Goal: Task Accomplishment & Management: Complete application form

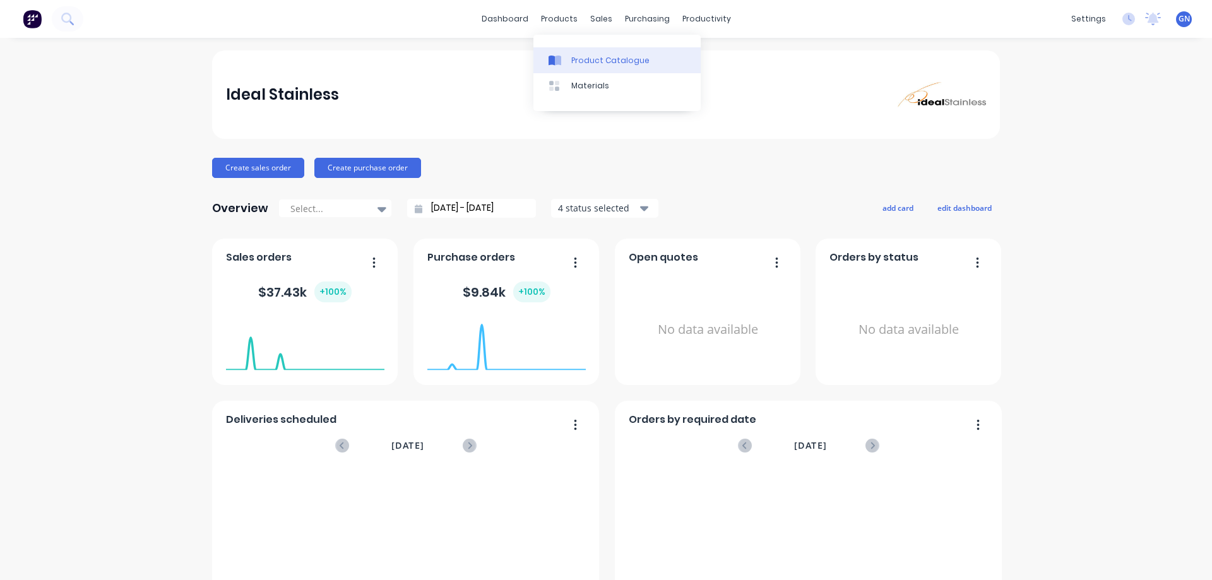
click at [594, 59] on div "Product Catalogue" at bounding box center [610, 60] width 78 height 11
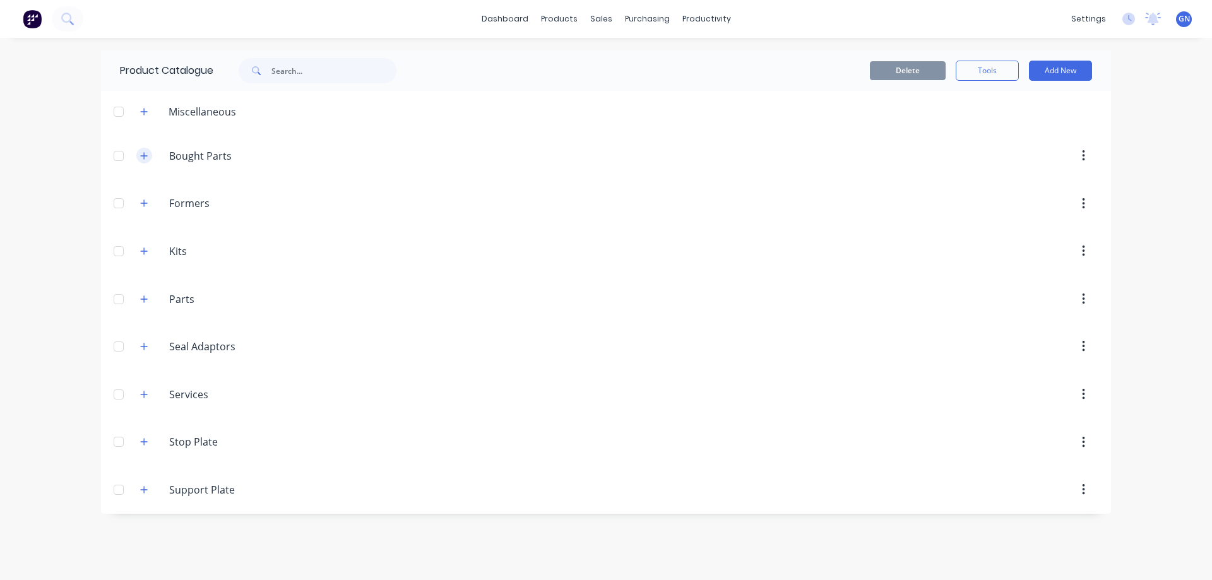
click at [145, 158] on icon "button" at bounding box center [144, 156] width 8 height 9
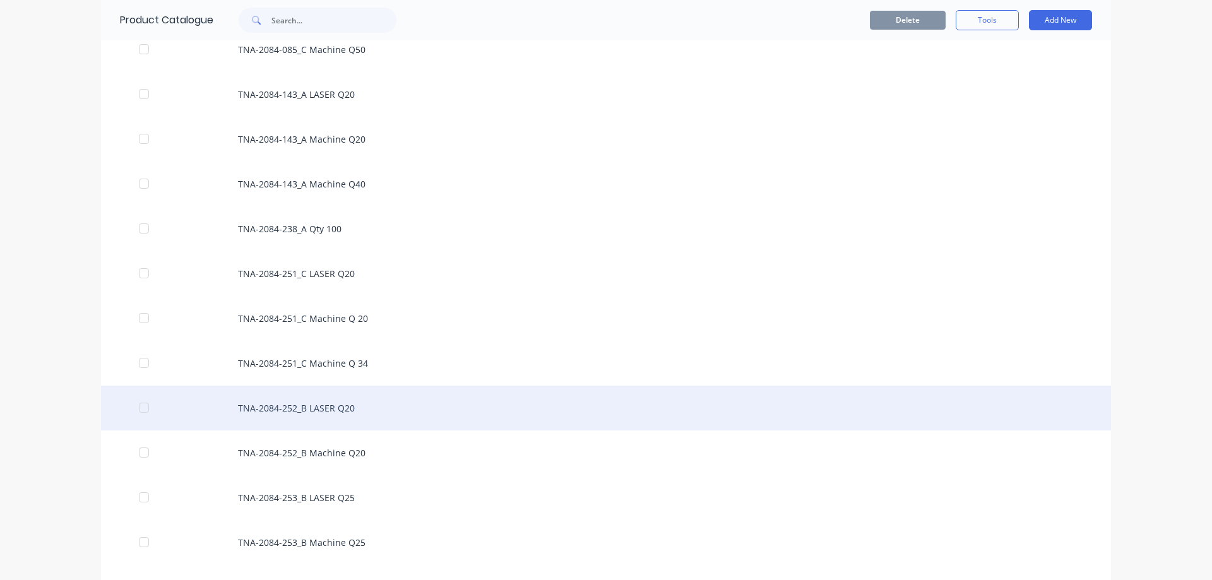
scroll to position [55827, 0]
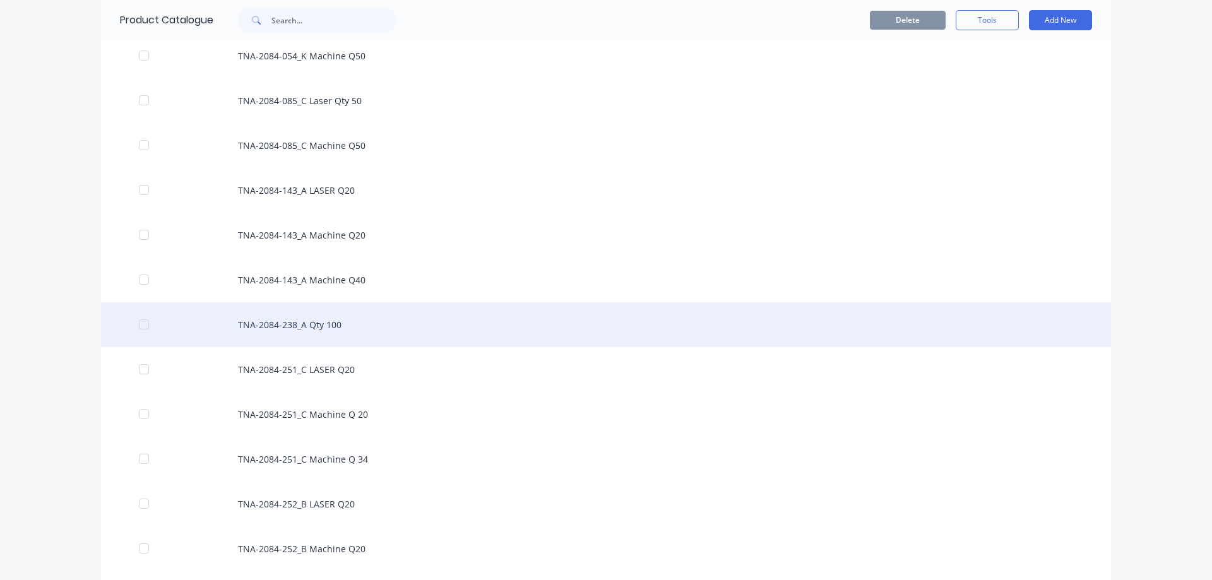
click at [313, 326] on div "TNA-2084-238_A Qty 100" at bounding box center [606, 324] width 1010 height 45
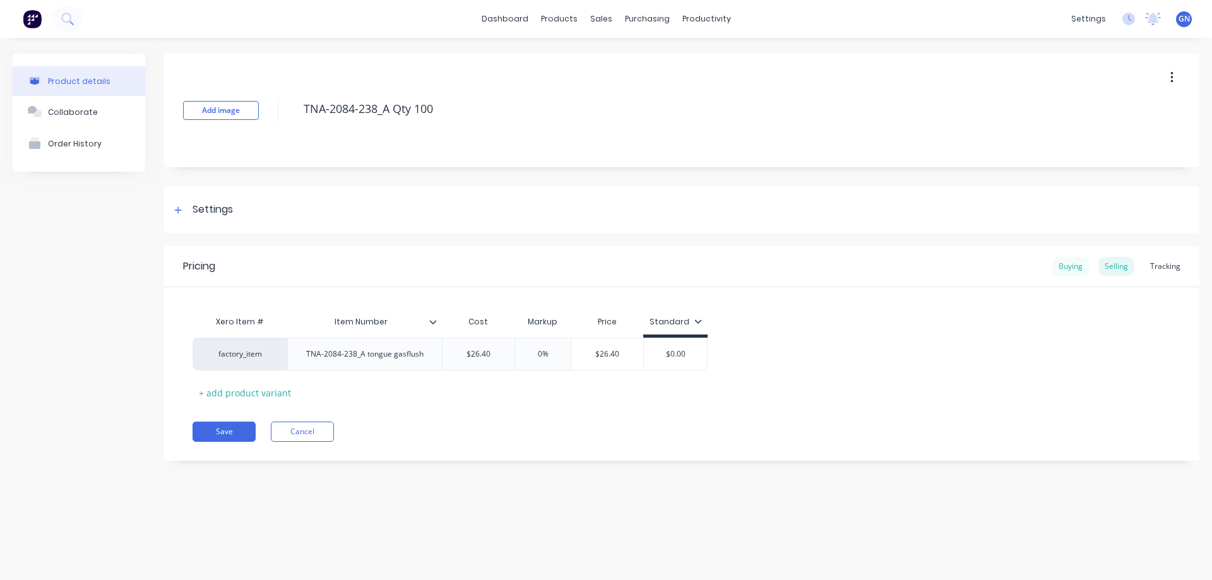
click at [1075, 268] on div "Buying" at bounding box center [1071, 266] width 37 height 19
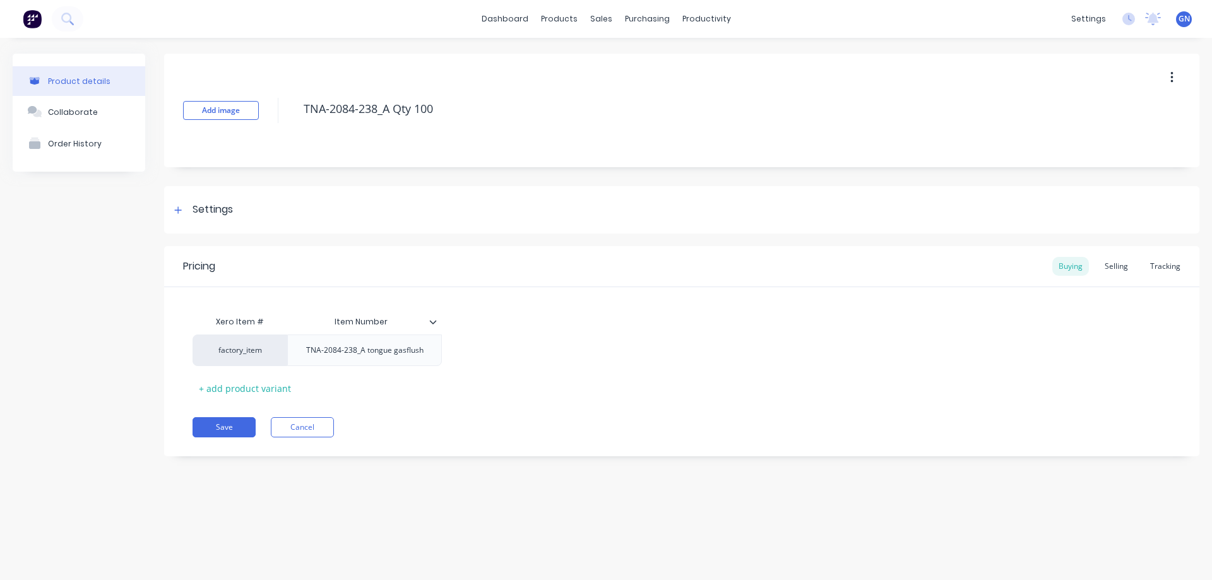
click at [434, 320] on icon at bounding box center [433, 322] width 8 height 8
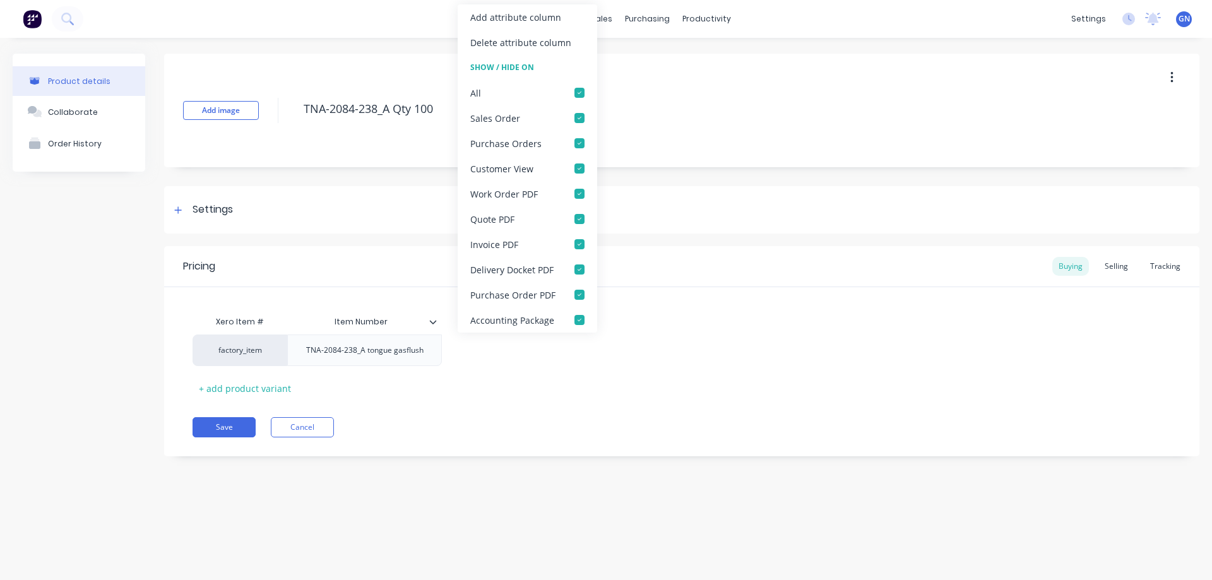
click at [434, 320] on icon at bounding box center [433, 322] width 8 height 8
type textarea "x"
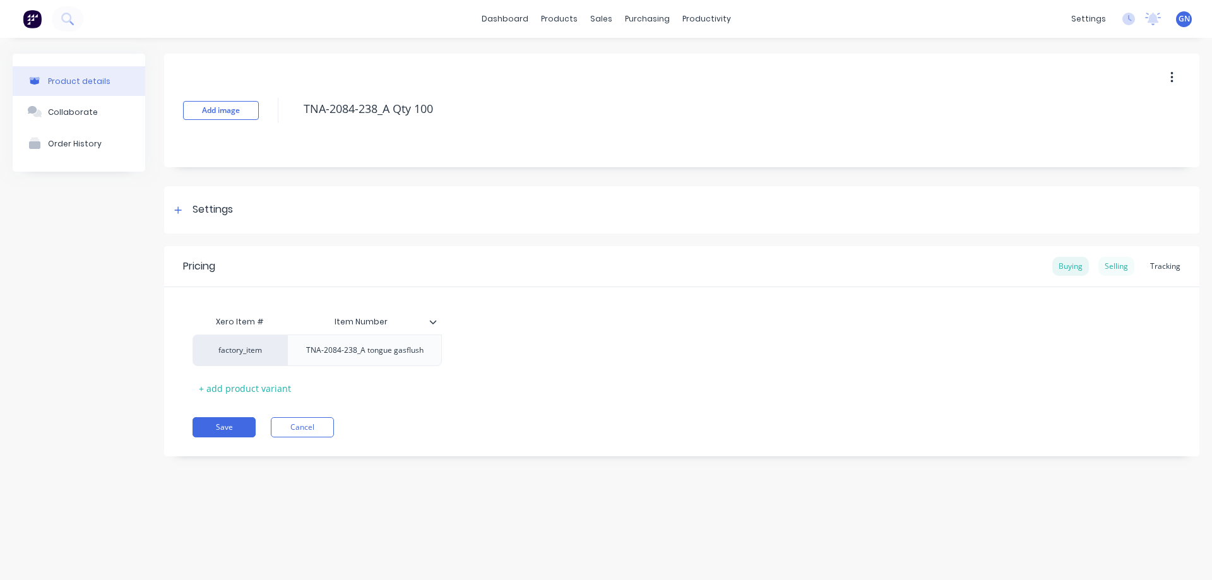
click at [1119, 266] on div "Selling" at bounding box center [1117, 266] width 36 height 19
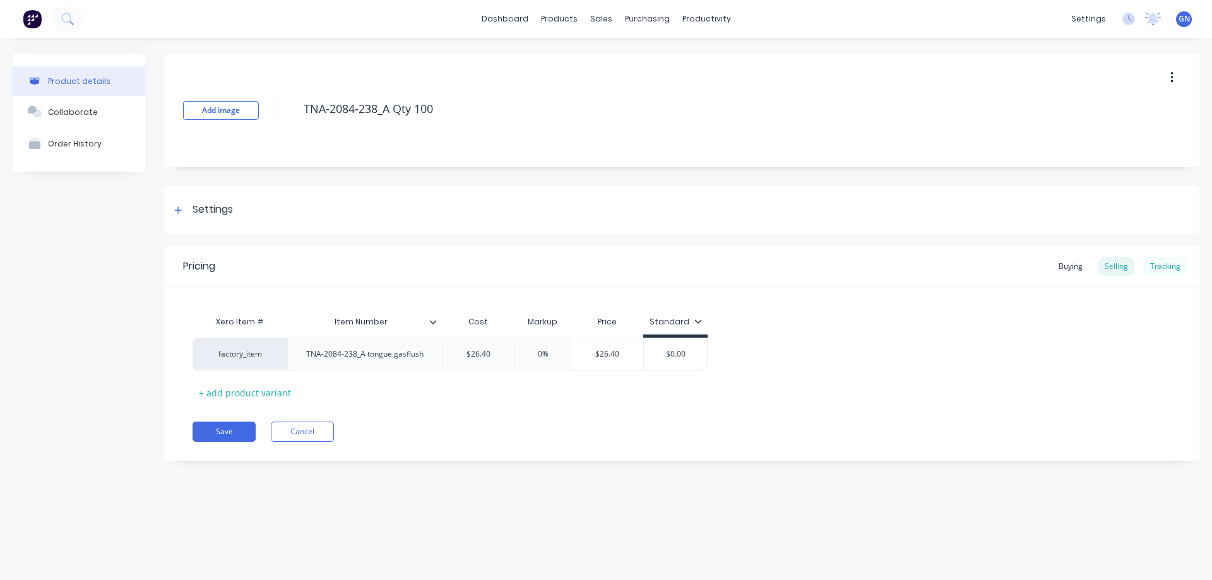
click at [1168, 267] on div "Tracking" at bounding box center [1165, 266] width 43 height 19
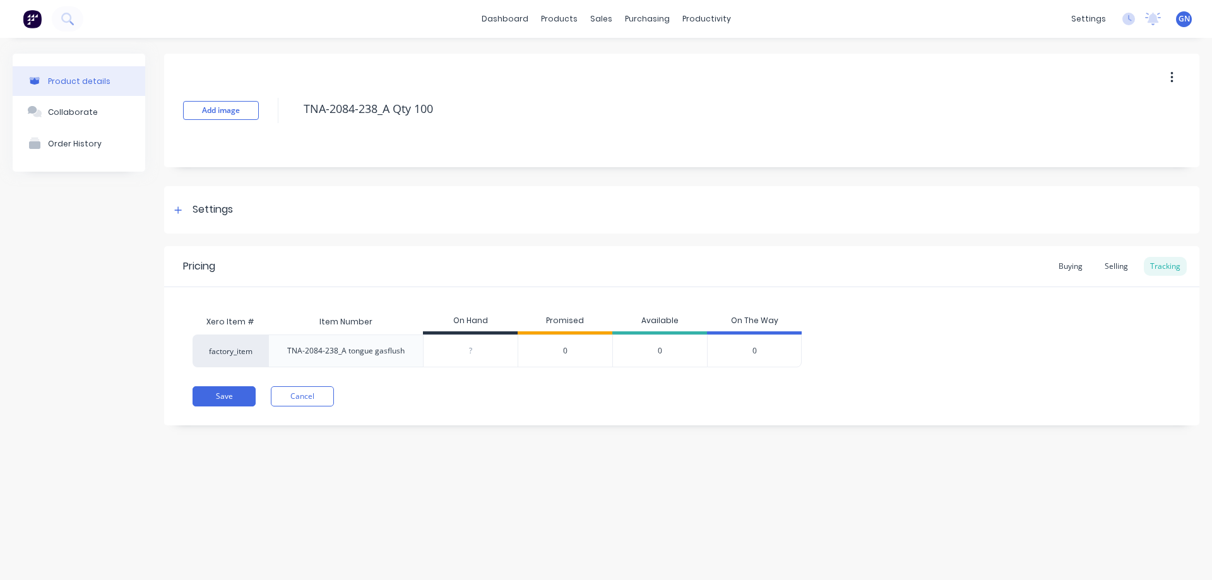
drag, startPoint x: 899, startPoint y: 314, endPoint x: 906, endPoint y: 321, distance: 9.8
click at [899, 314] on div "Xero Item # Item Number On Hand Promised Available On The Way factory_item TNA-…" at bounding box center [682, 338] width 979 height 58
click at [674, 60] on div "Purchase Orders" at bounding box center [688, 60] width 67 height 11
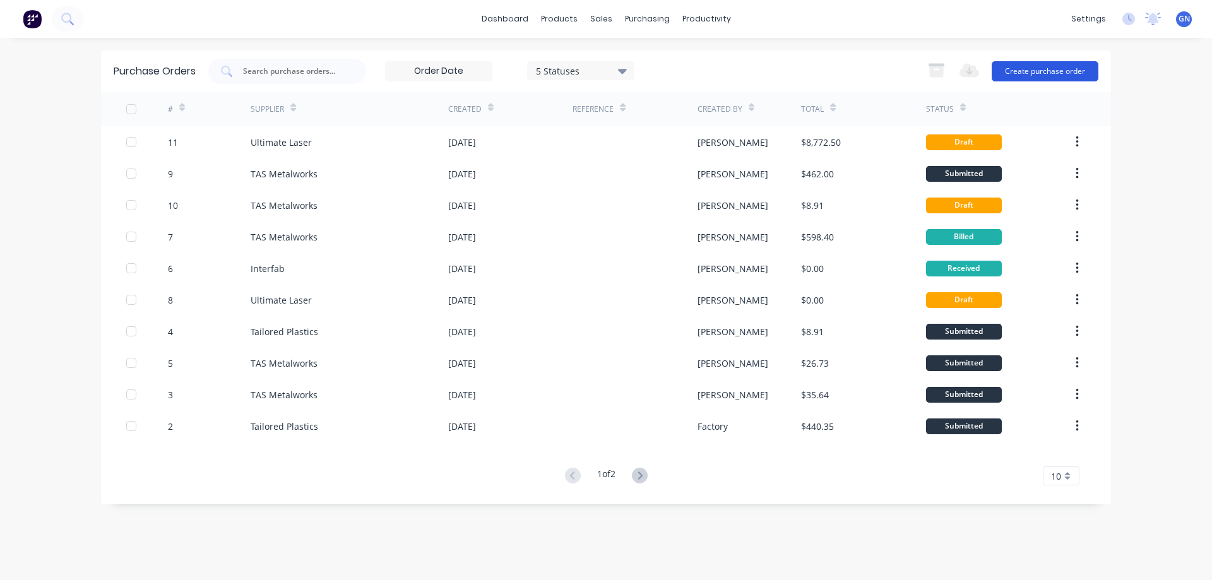
click at [1015, 70] on button "Create purchase order" at bounding box center [1045, 71] width 107 height 20
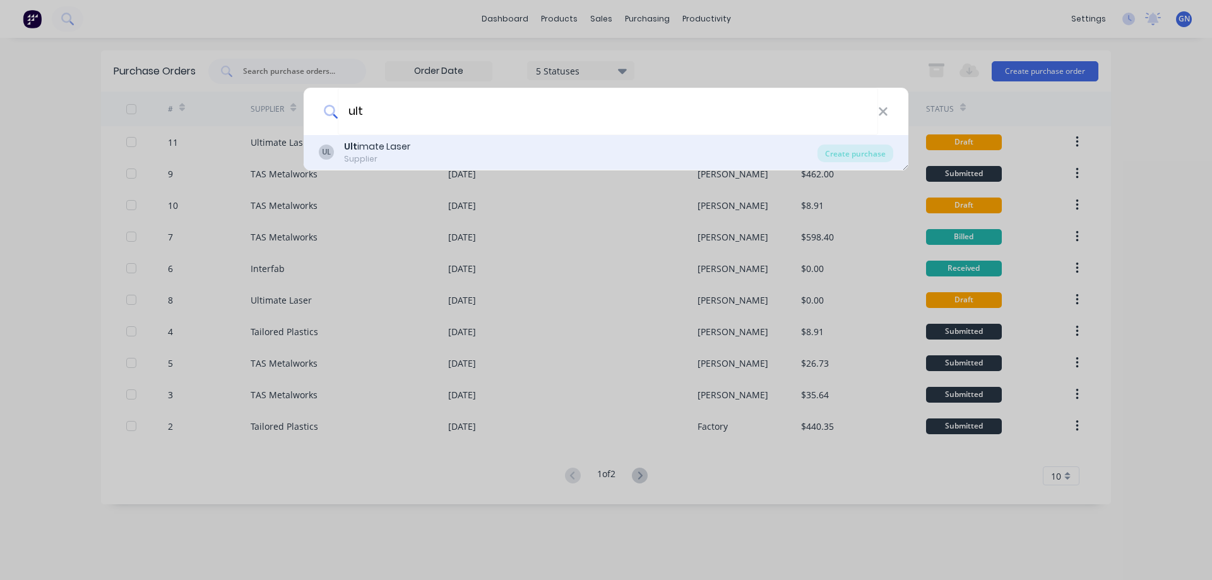
type input "ult"
click at [392, 146] on div "Ult imate Laser" at bounding box center [377, 146] width 66 height 13
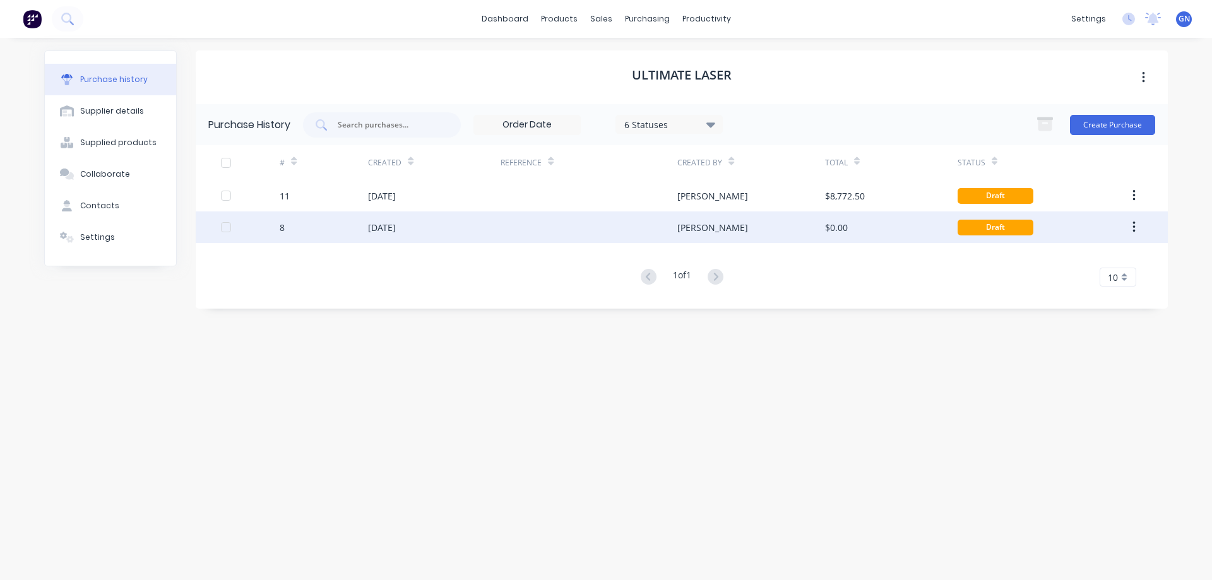
click at [995, 227] on div "Draft" at bounding box center [996, 228] width 76 height 16
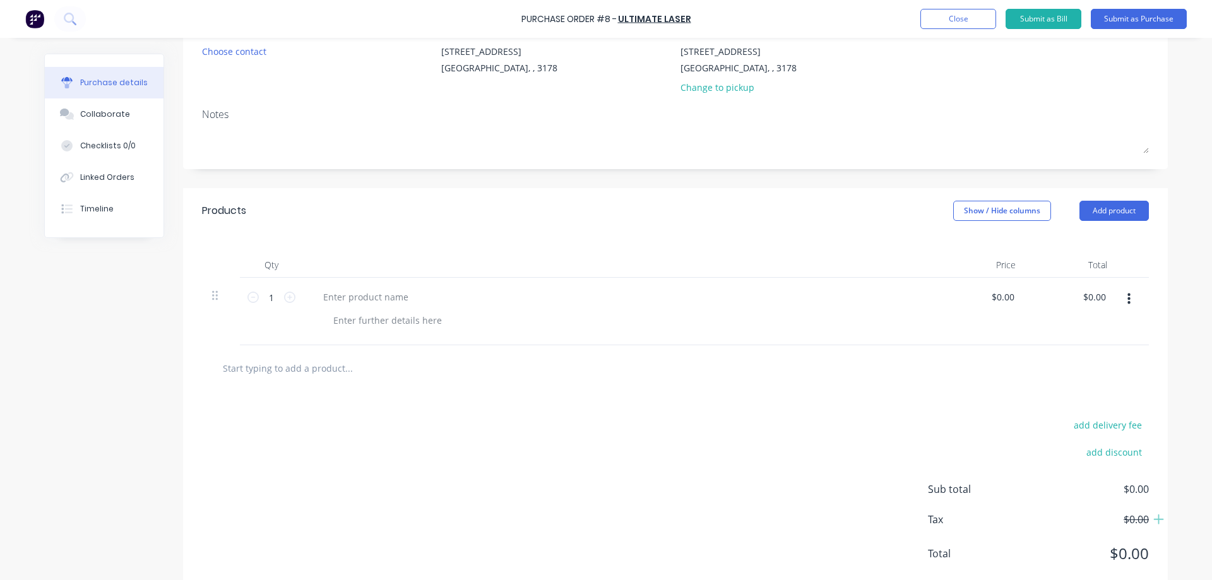
scroll to position [126, 0]
click at [280, 373] on input "text" at bounding box center [348, 367] width 253 height 25
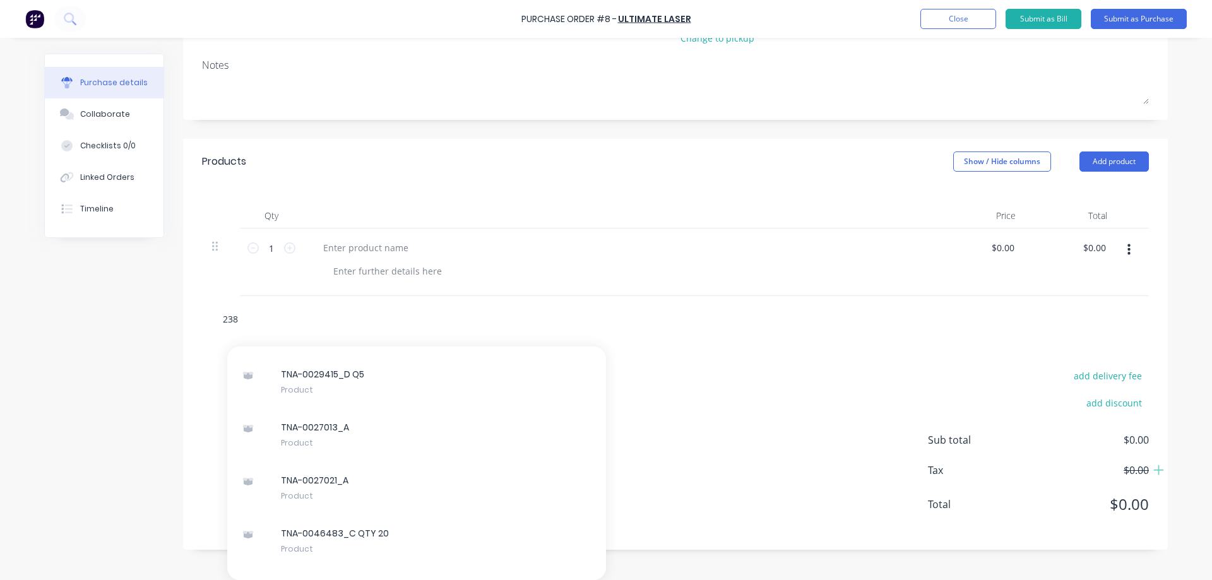
scroll to position [1251, 0]
type input "2"
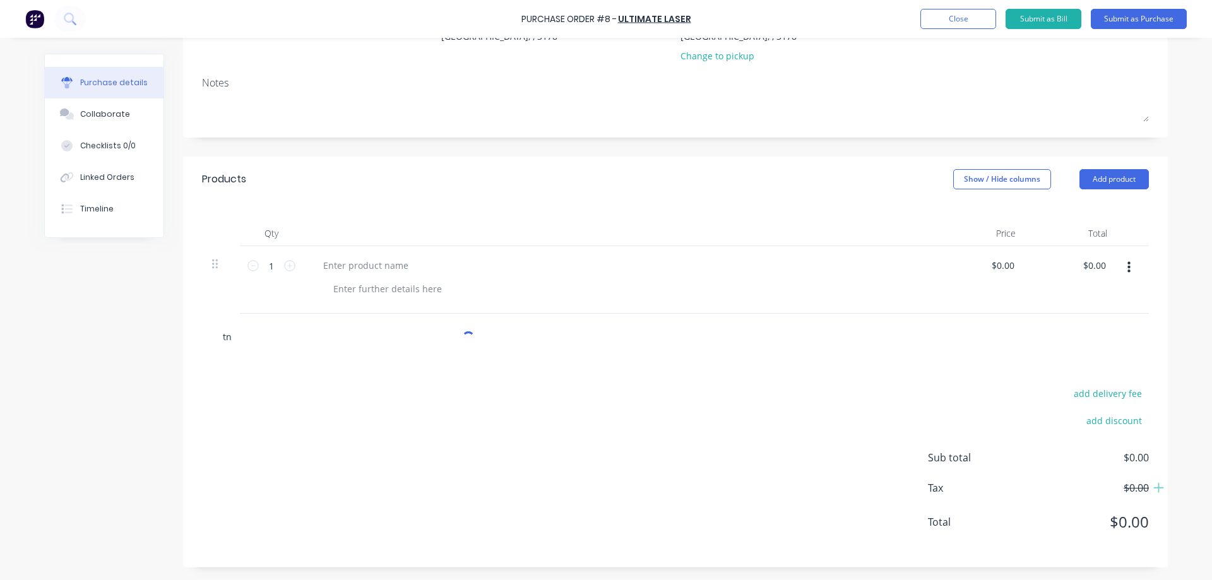
type input "t"
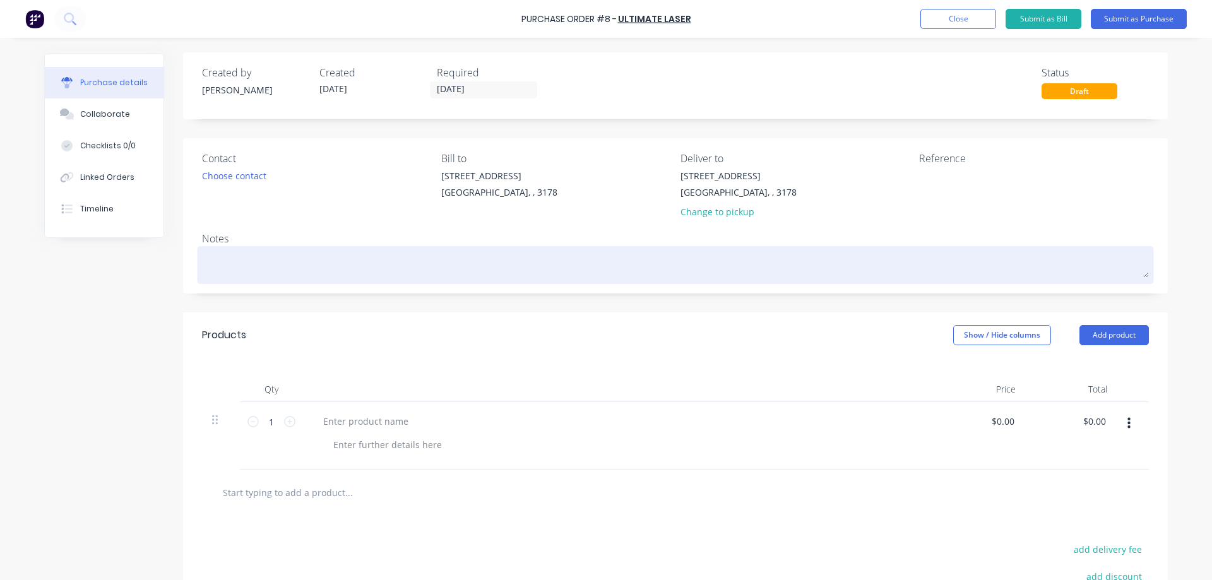
scroll to position [0, 0]
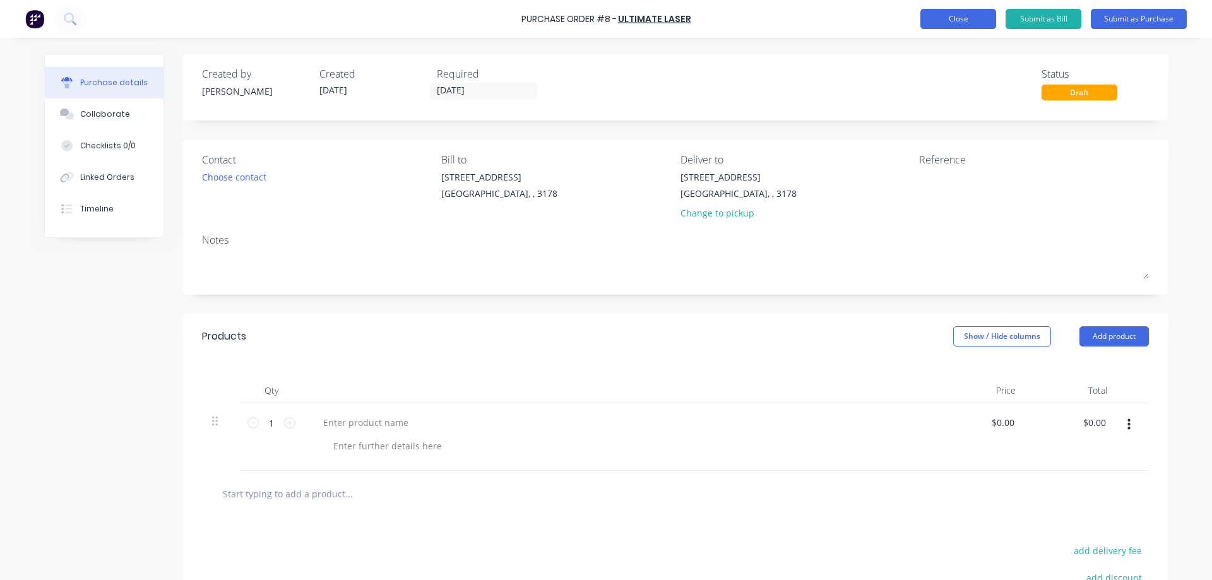
click at [961, 17] on button "Close" at bounding box center [959, 19] width 76 height 20
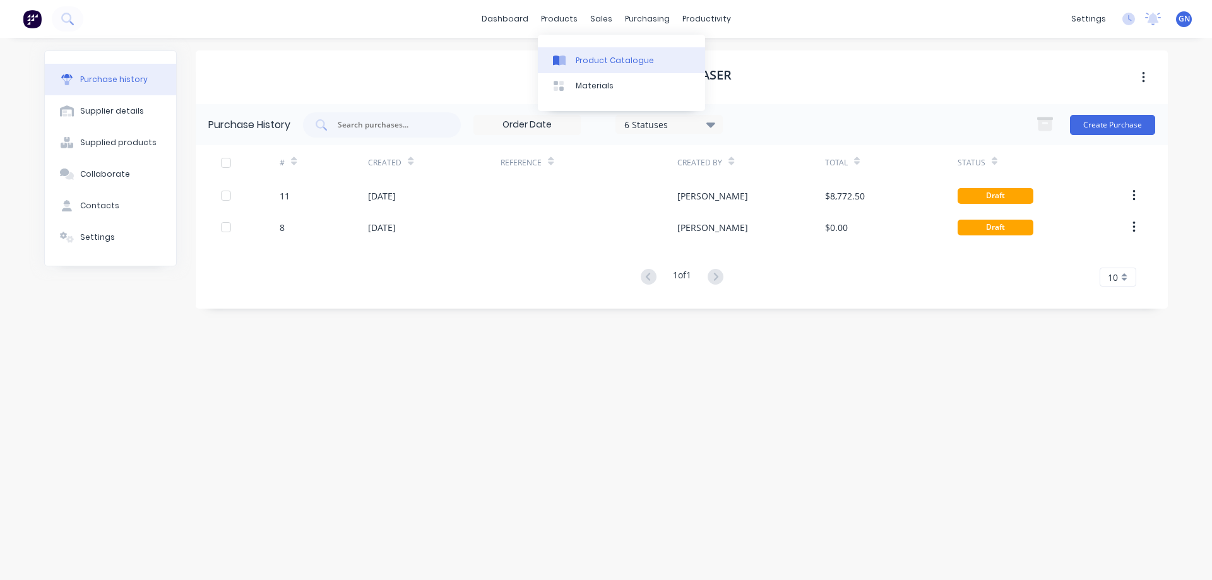
click at [590, 58] on div "Product Catalogue" at bounding box center [615, 60] width 78 height 11
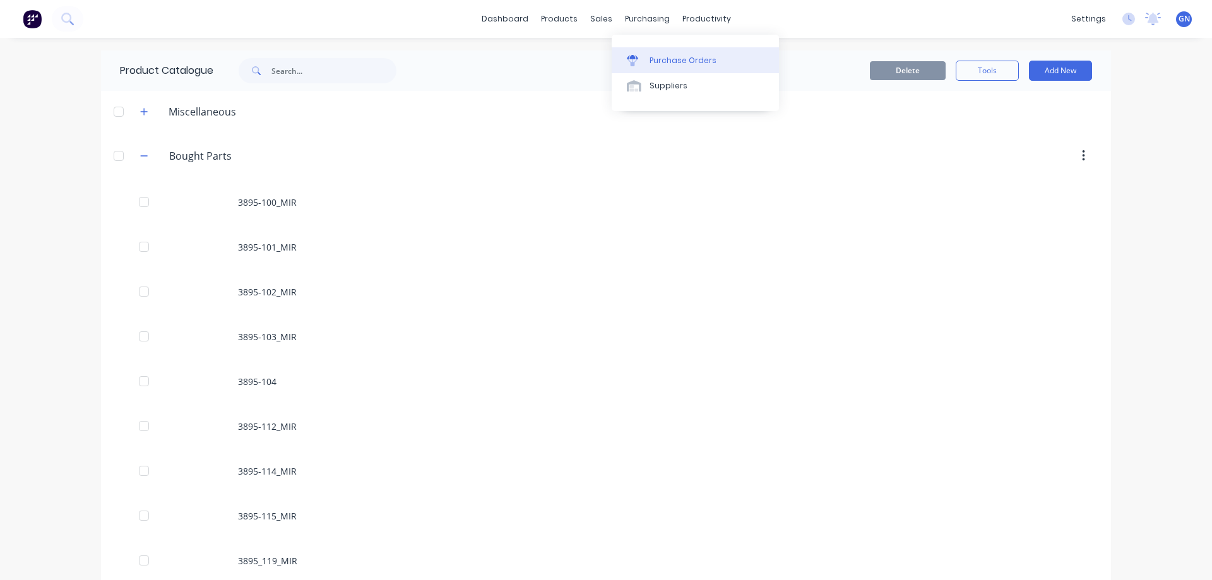
click at [670, 58] on div "Purchase Orders" at bounding box center [683, 60] width 67 height 11
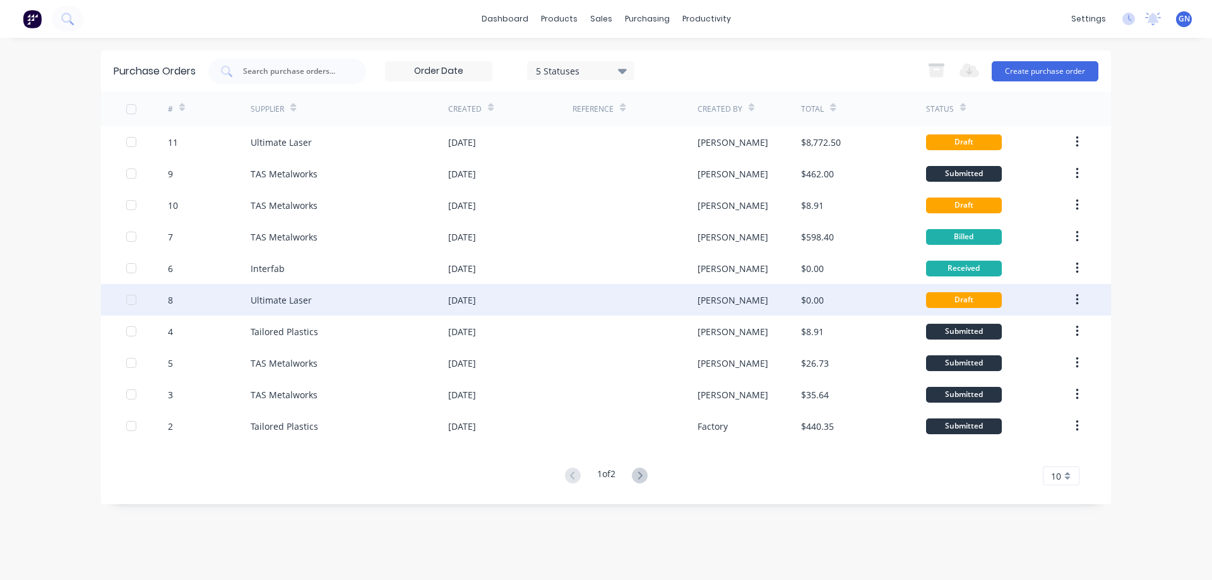
click at [959, 296] on div "Draft" at bounding box center [964, 300] width 76 height 16
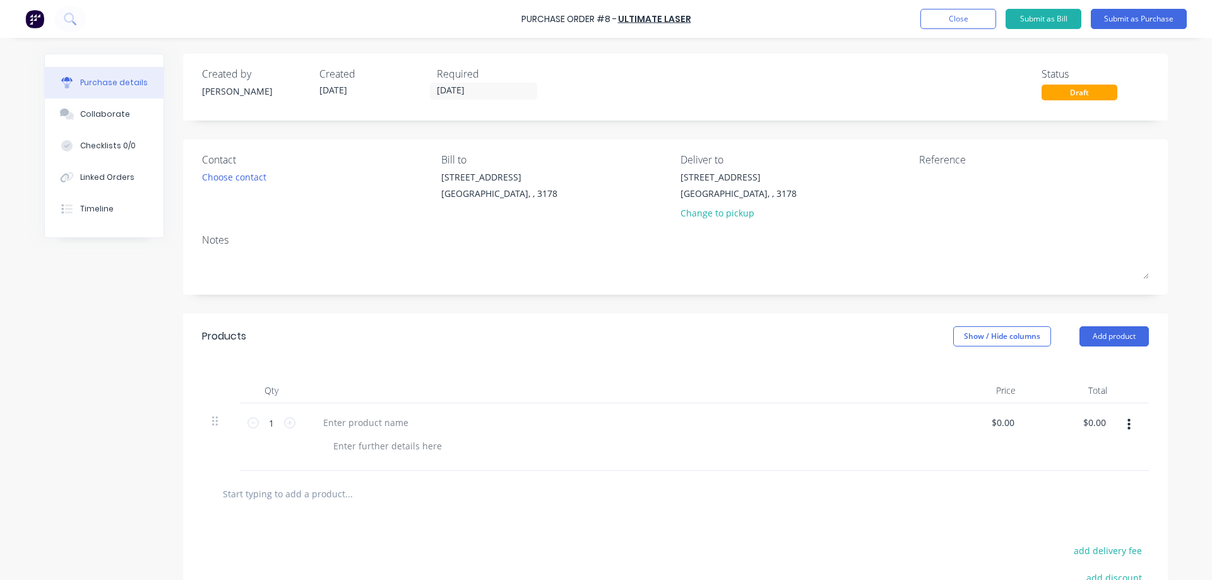
click at [270, 494] on input "text" at bounding box center [348, 493] width 253 height 25
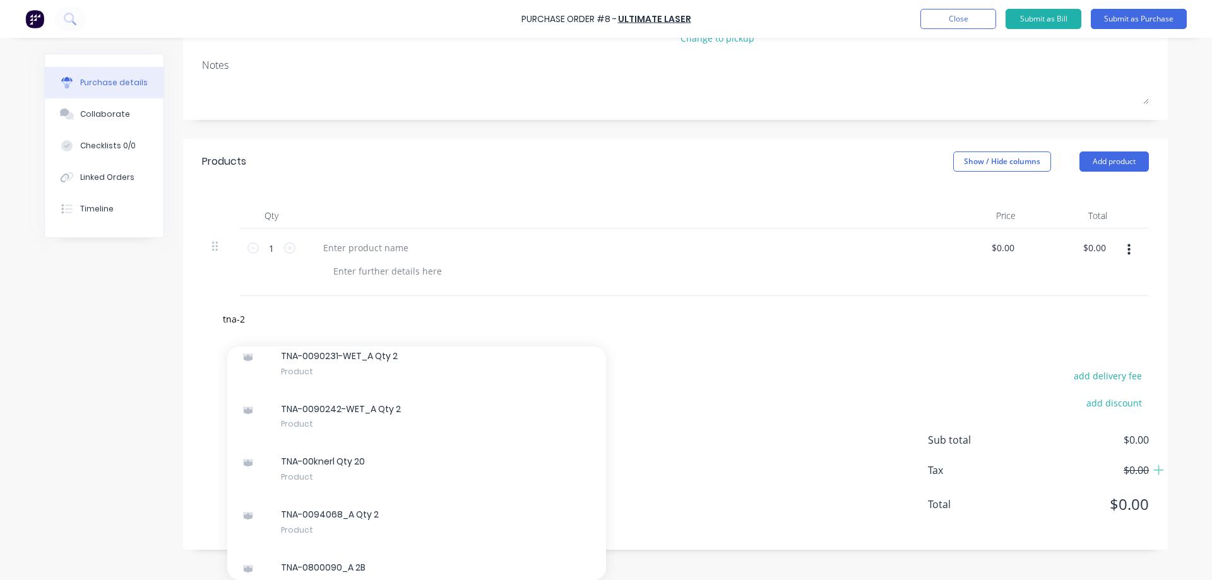
scroll to position [78705, 0]
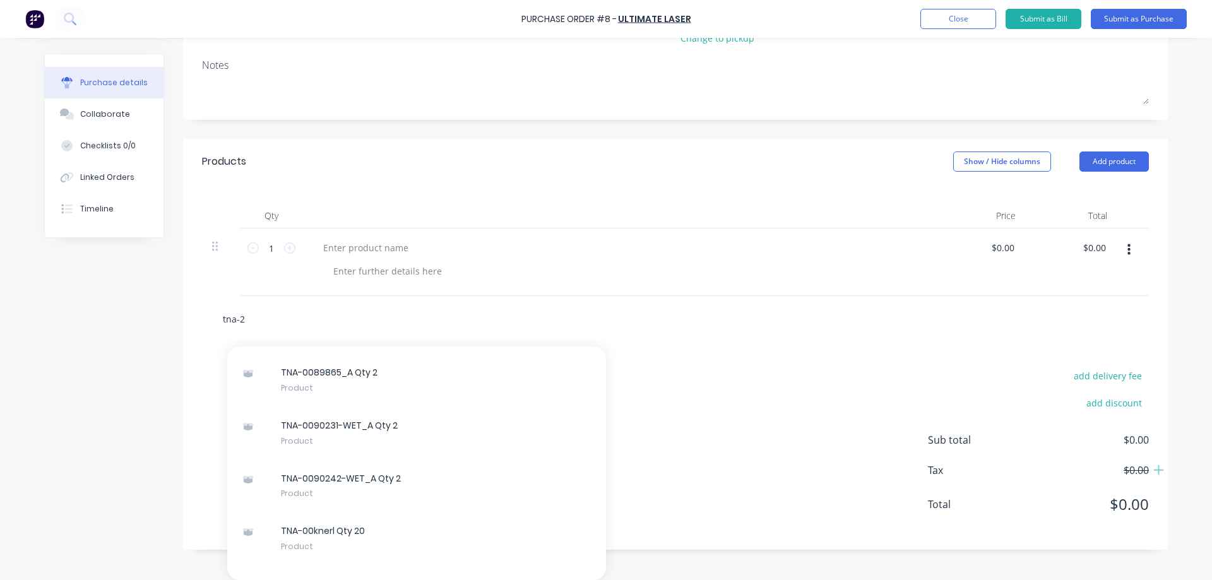
click at [264, 320] on input "tna-2" at bounding box center [348, 318] width 253 height 25
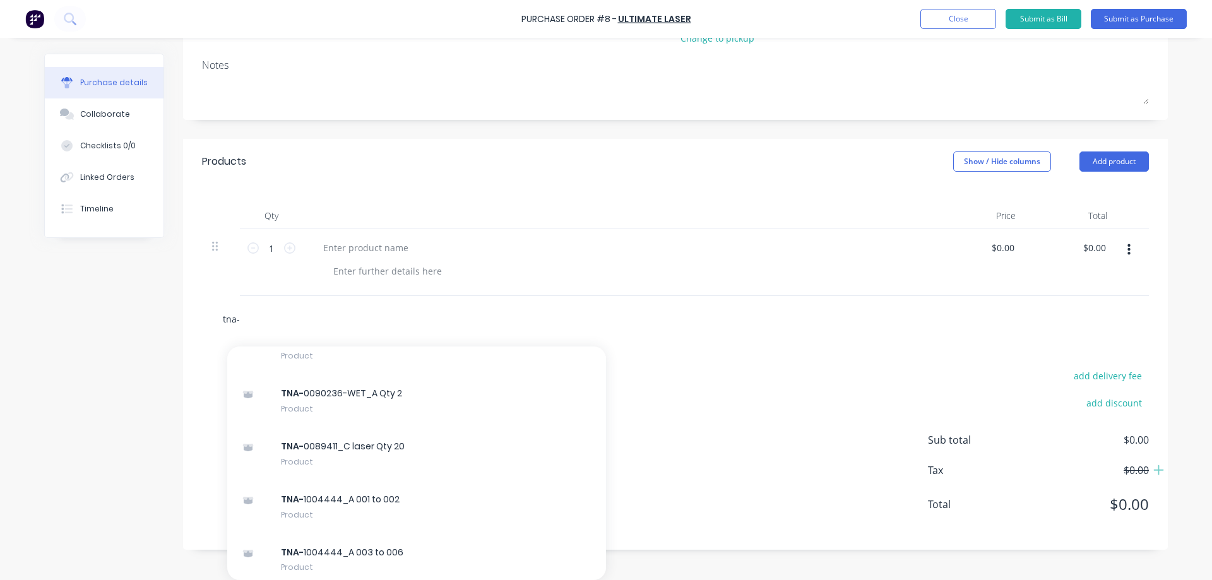
scroll to position [157, 0]
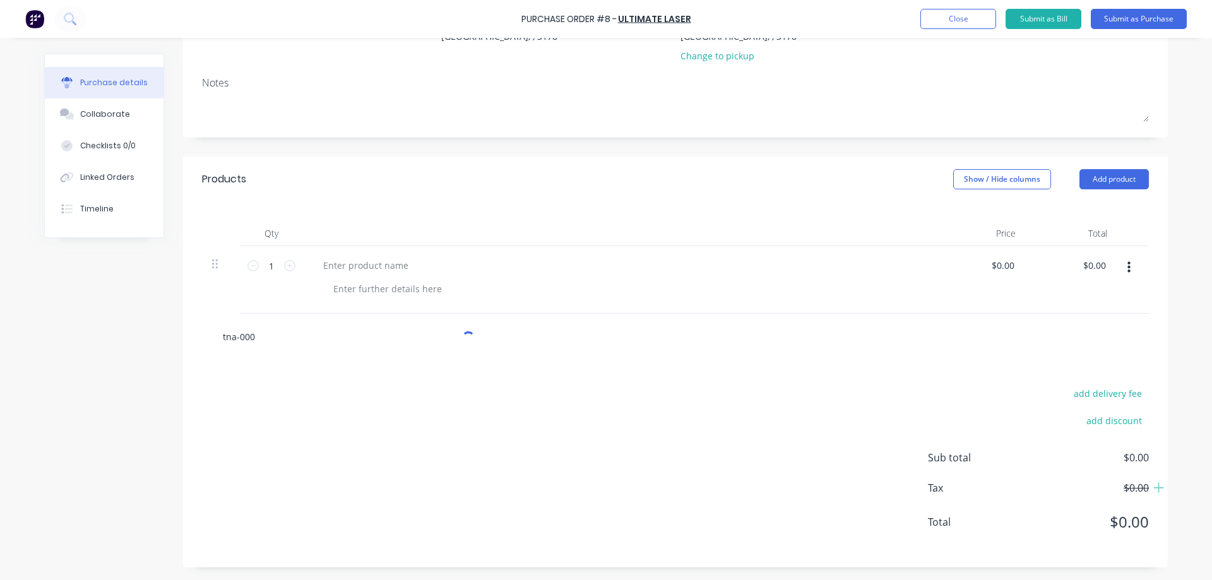
type input "tna-0002"
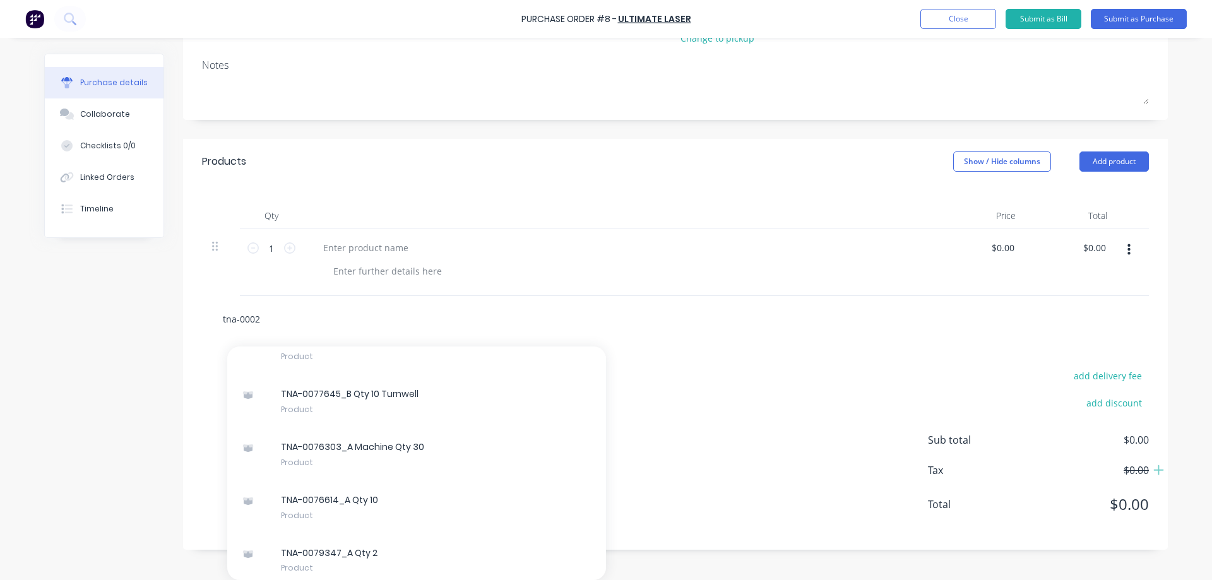
scroll to position [50740, 0]
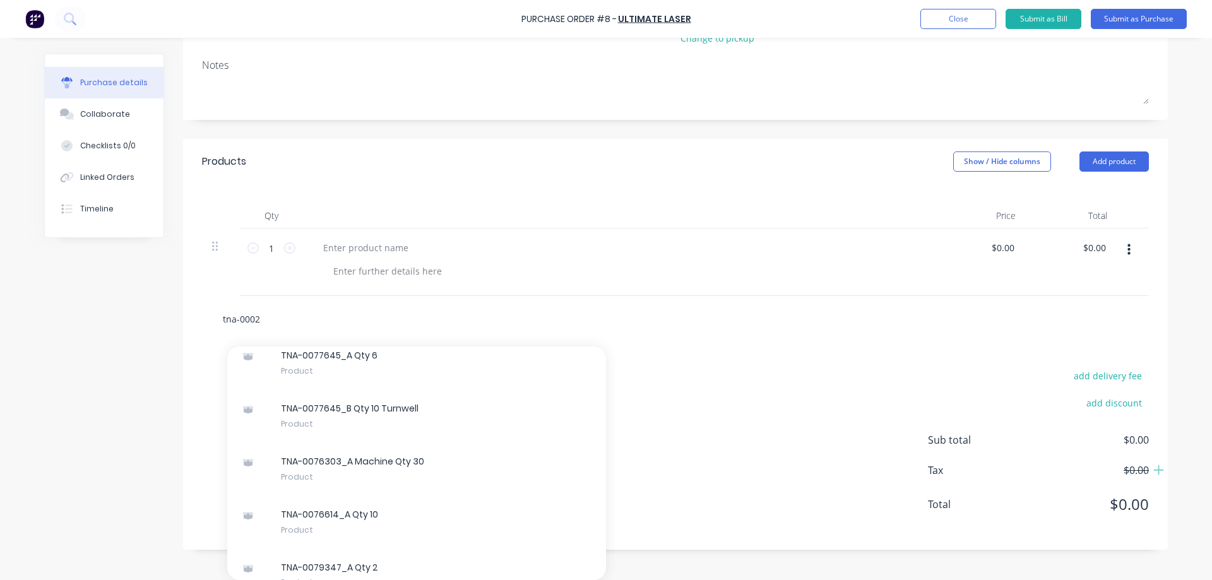
drag, startPoint x: 279, startPoint y: 313, endPoint x: 203, endPoint y: 320, distance: 76.7
click at [203, 320] on div "tna-0002 Add tna-0002 to order TNA-0013594-WET_E Qty 2 Product TNA-0015546_B Q1…" at bounding box center [675, 319] width 947 height 46
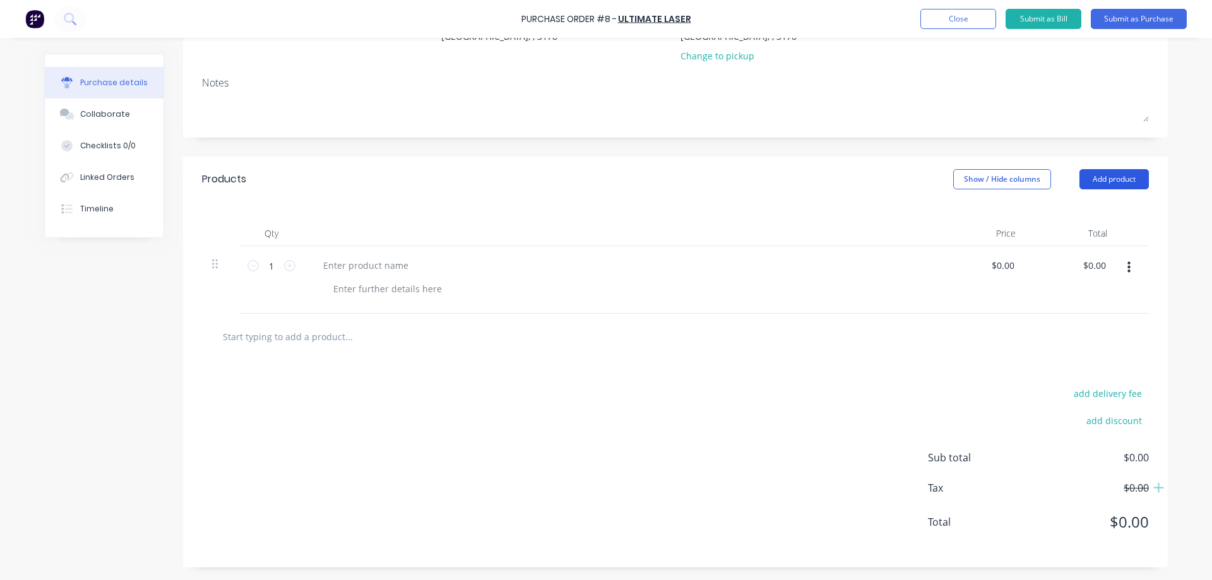
click at [1098, 172] on button "Add product" at bounding box center [1114, 179] width 69 height 20
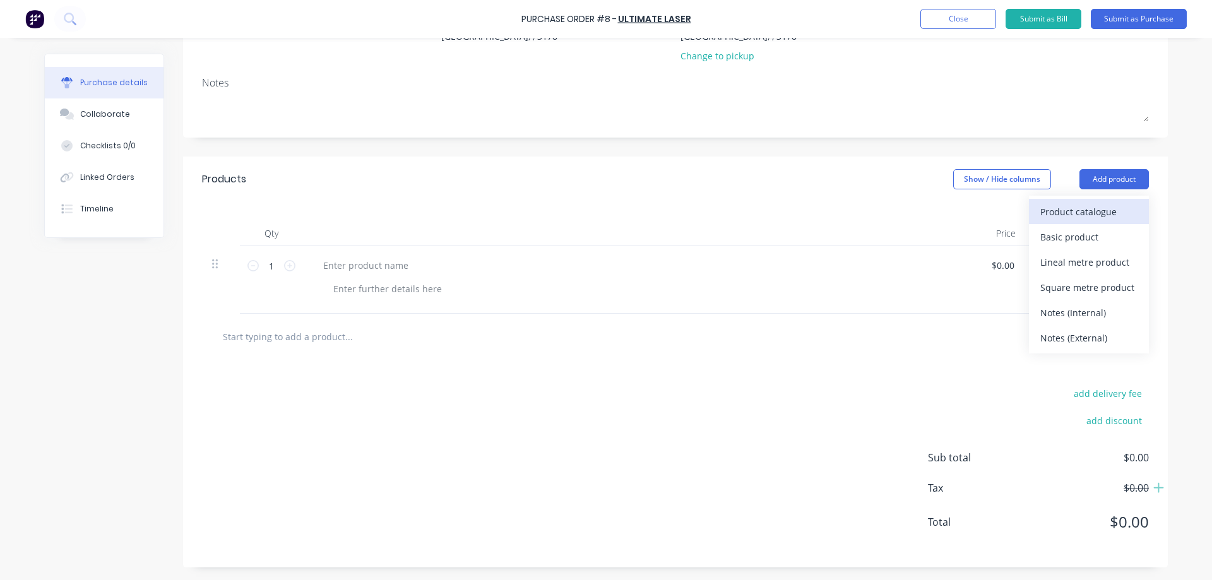
click at [1094, 210] on div "Product catalogue" at bounding box center [1089, 212] width 97 height 18
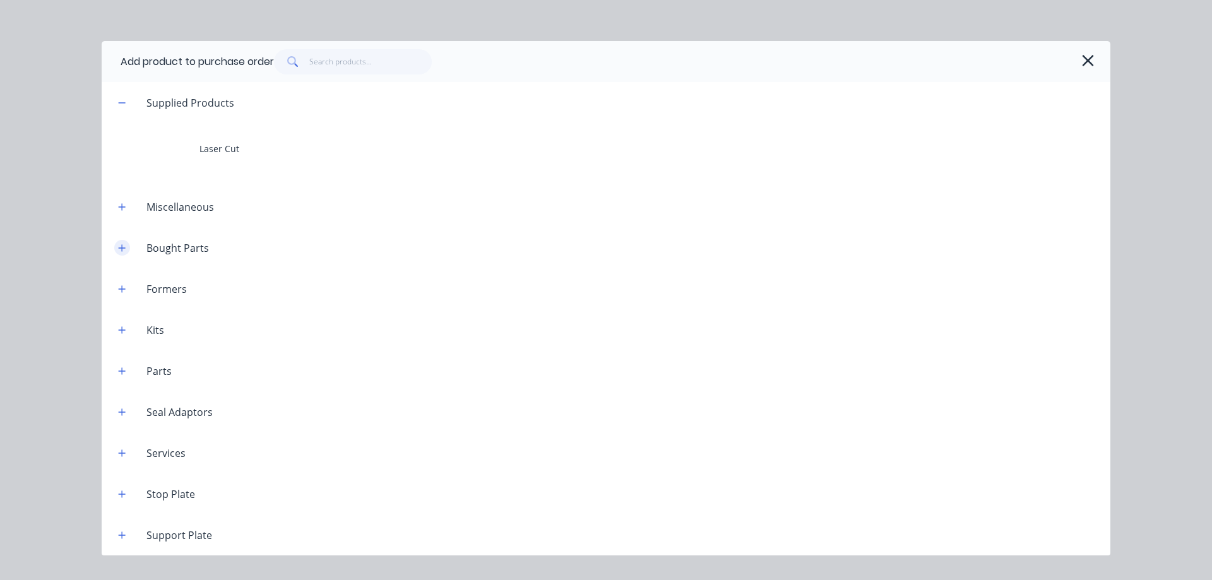
click at [123, 245] on icon "button" at bounding box center [122, 248] width 8 height 9
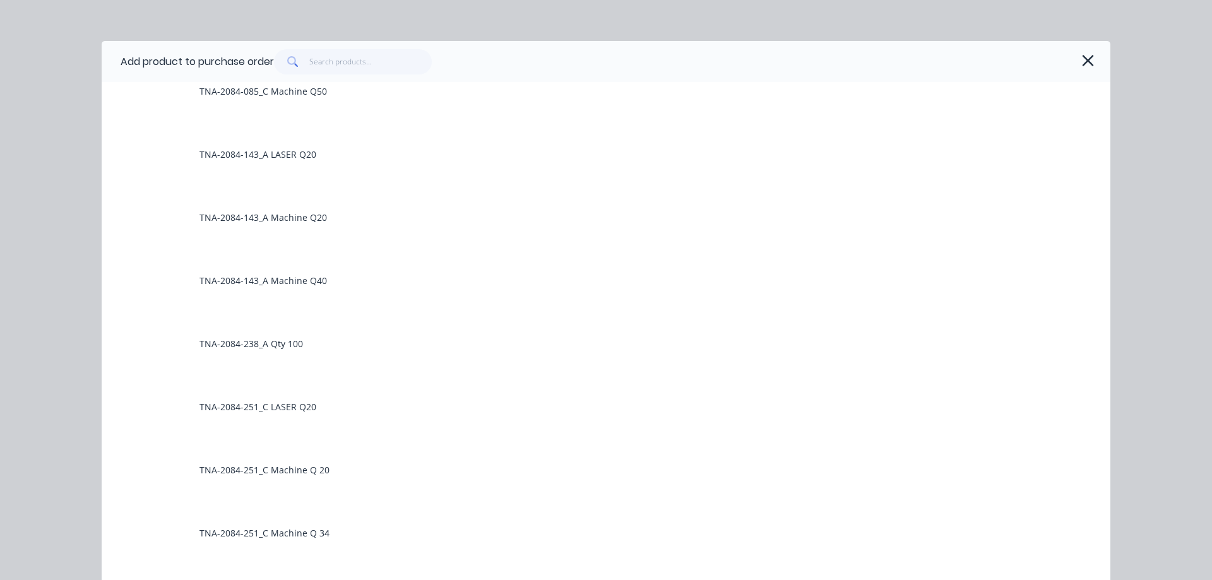
scroll to position [78708, 0]
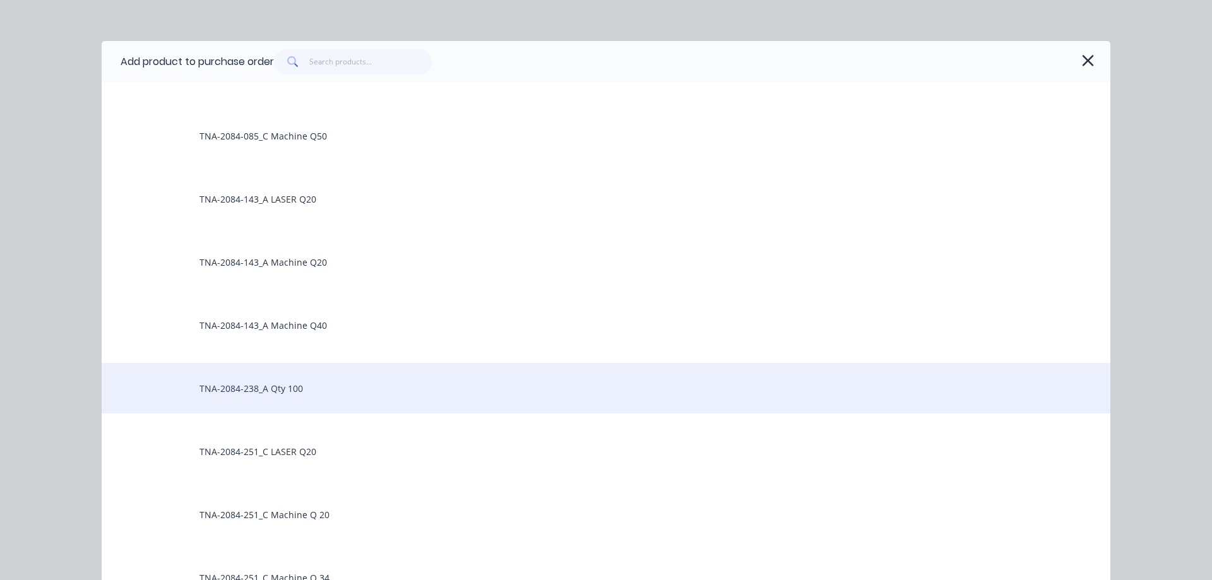
click at [268, 390] on div "TNA-2084-238_A Qty 100" at bounding box center [606, 388] width 1009 height 51
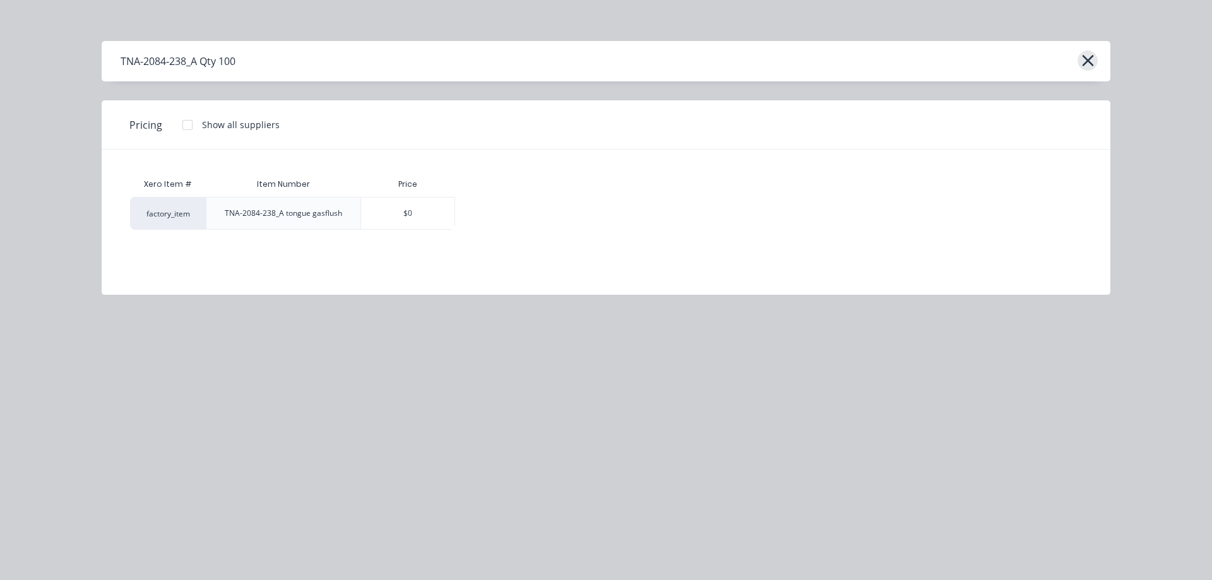
click at [1082, 60] on icon "button" at bounding box center [1088, 61] width 13 height 18
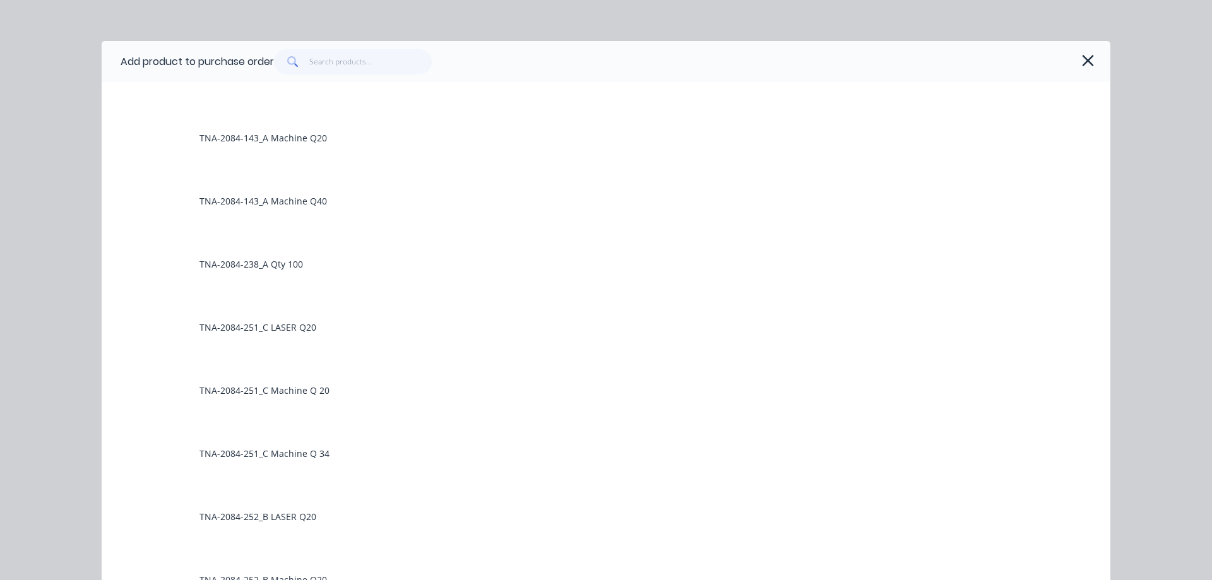
scroll to position [78817, 0]
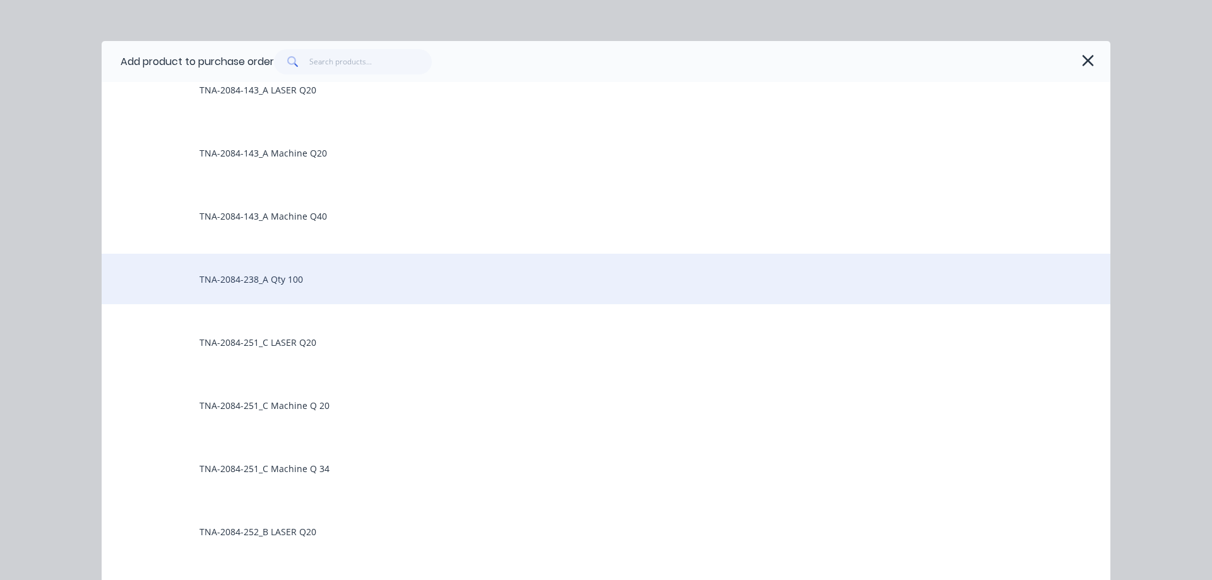
click at [208, 278] on div "TNA-2084-238_A Qty 100" at bounding box center [606, 279] width 1009 height 51
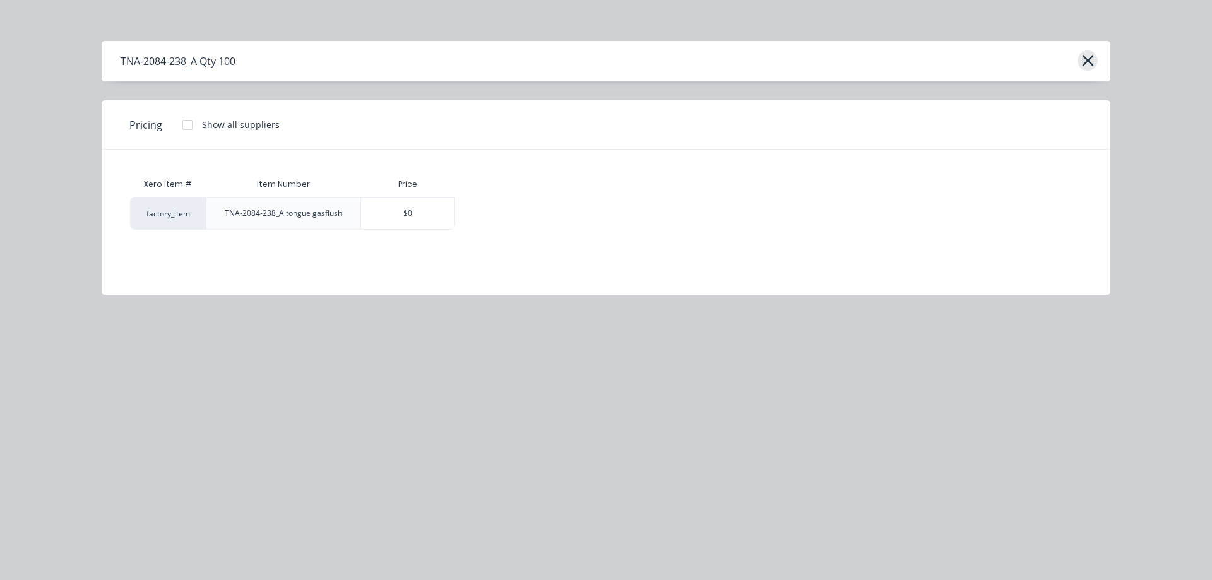
click at [1090, 61] on icon "button" at bounding box center [1088, 61] width 13 height 18
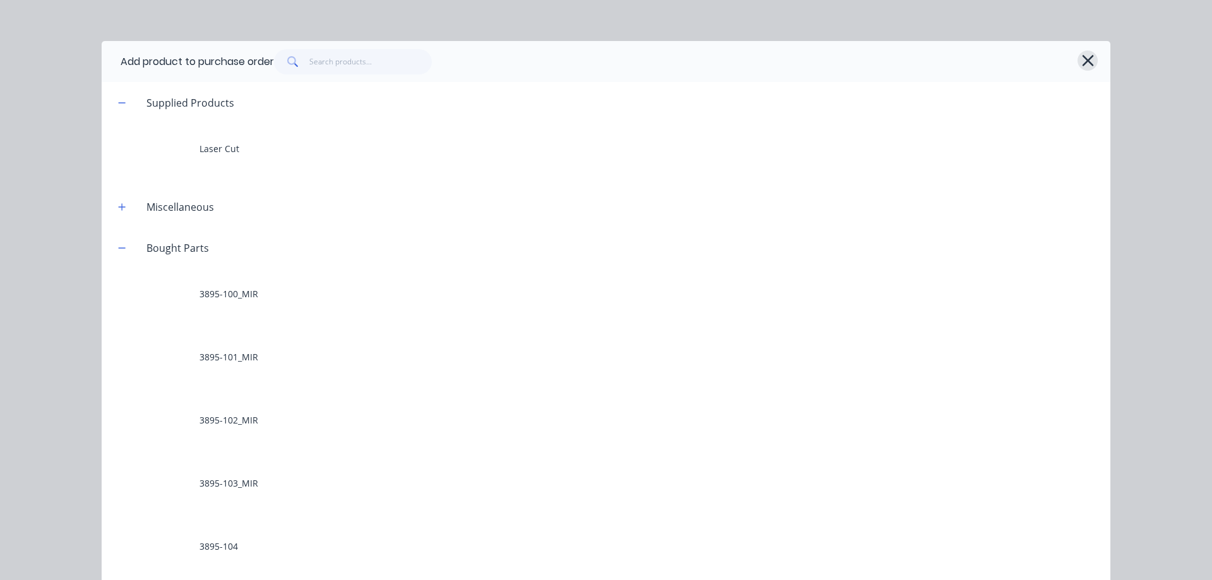
click at [1084, 63] on icon "button" at bounding box center [1088, 61] width 13 height 18
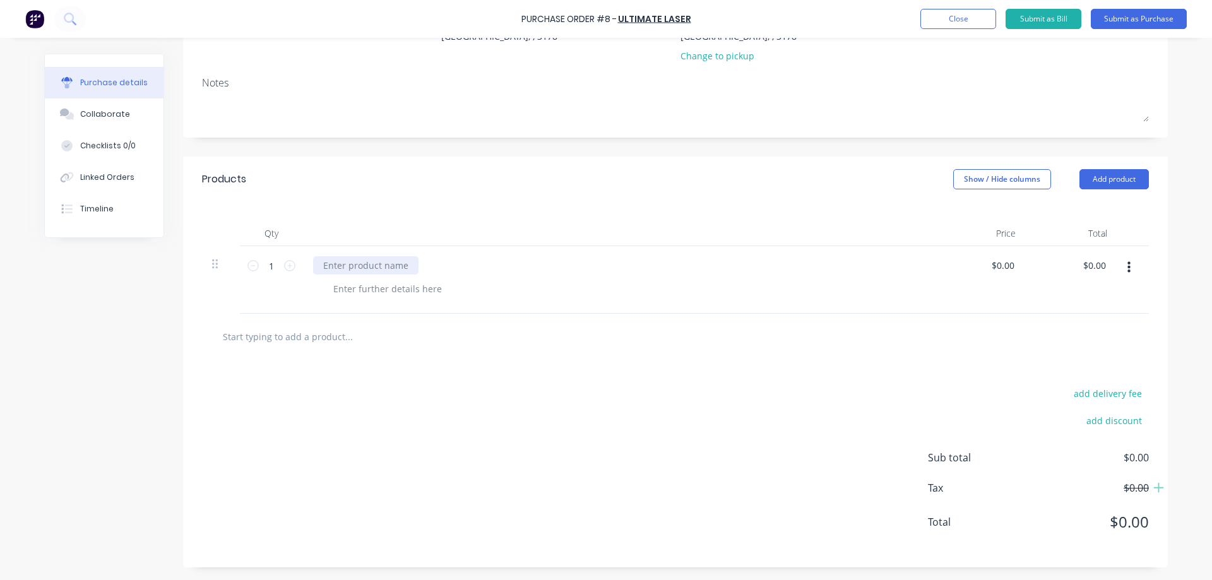
click at [330, 266] on div at bounding box center [365, 265] width 105 height 18
click at [229, 338] on input "text" at bounding box center [348, 336] width 253 height 25
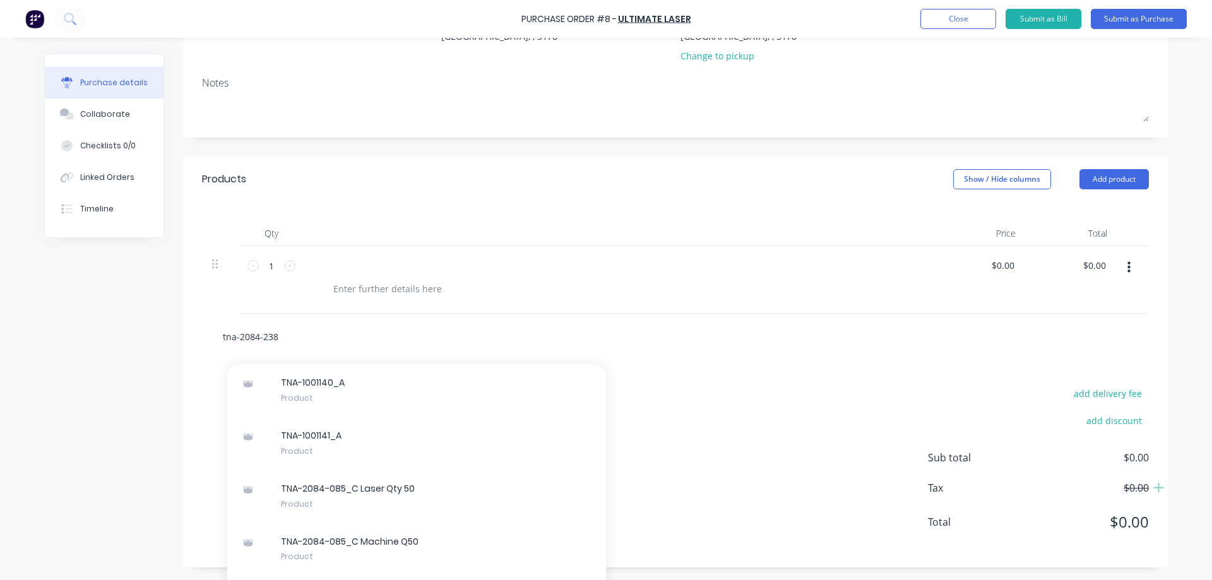
scroll to position [52083, 0]
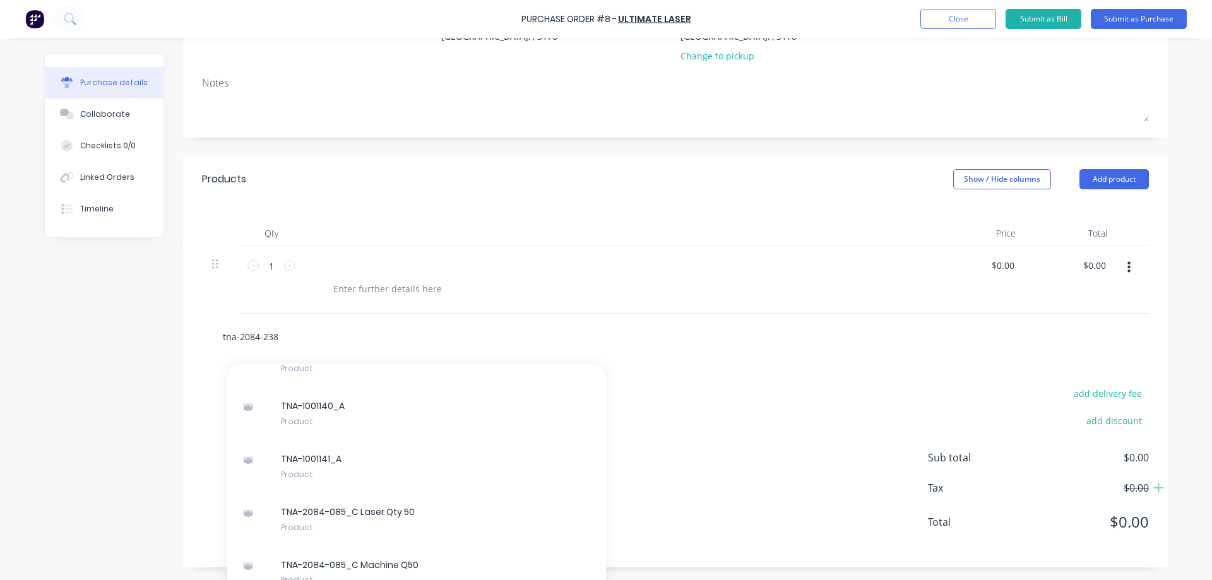
click at [294, 334] on input "tna-2084-238" at bounding box center [348, 336] width 253 height 25
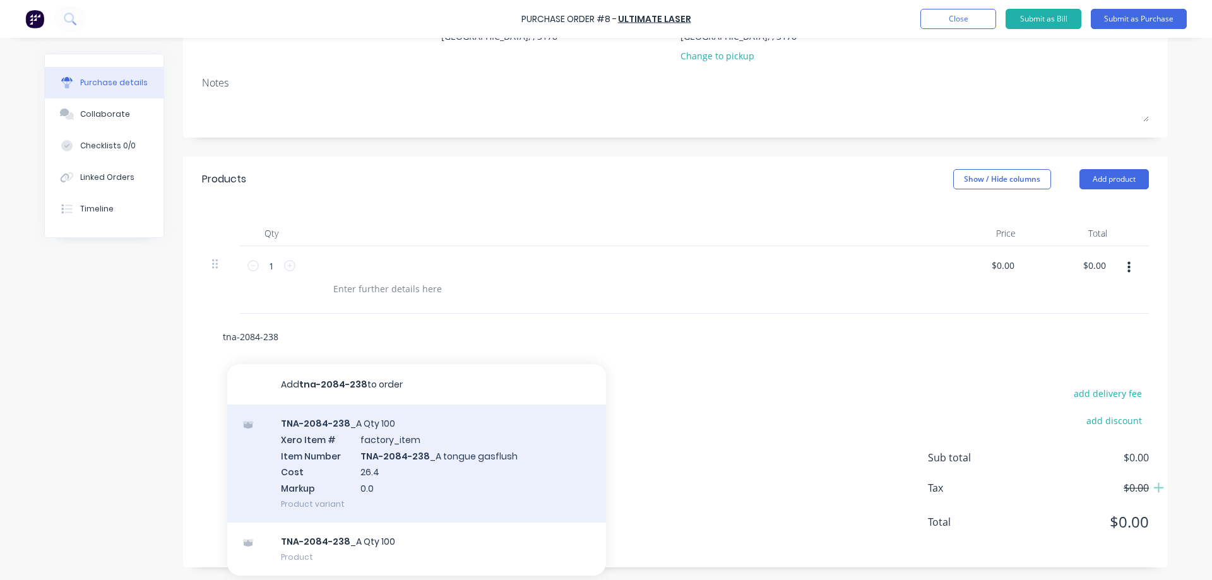
type input "tna-2084-238"
click at [337, 425] on div "TNA-2084-238 _A Qty 100 Xero Item # factory_item Item Number TNA-2084-238 _A to…" at bounding box center [416, 464] width 379 height 118
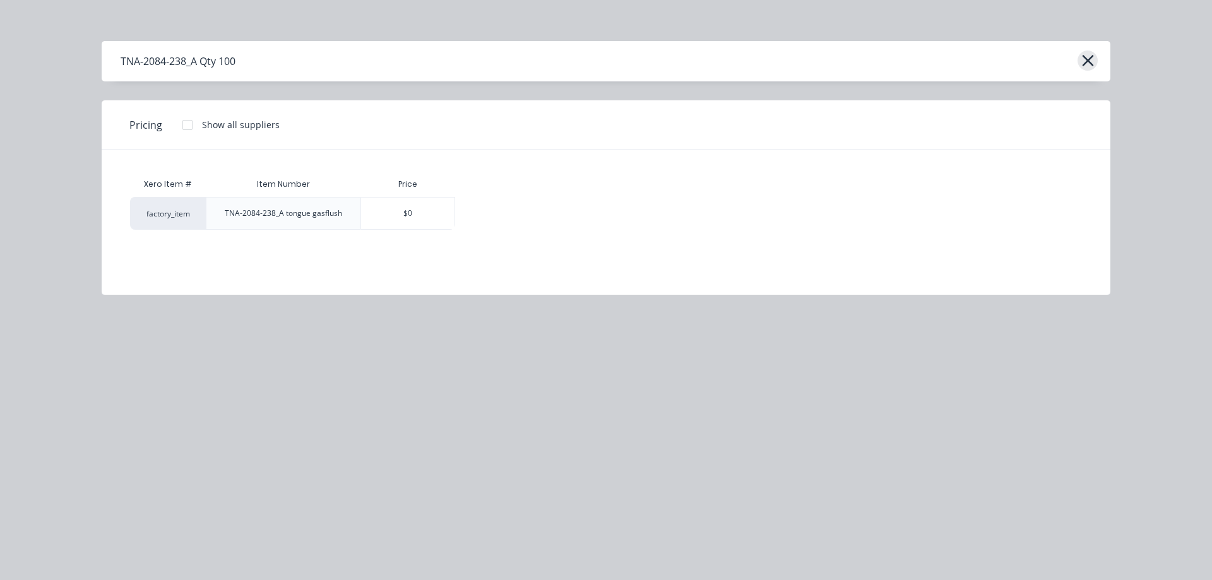
click at [1087, 61] on icon "button" at bounding box center [1087, 60] width 11 height 11
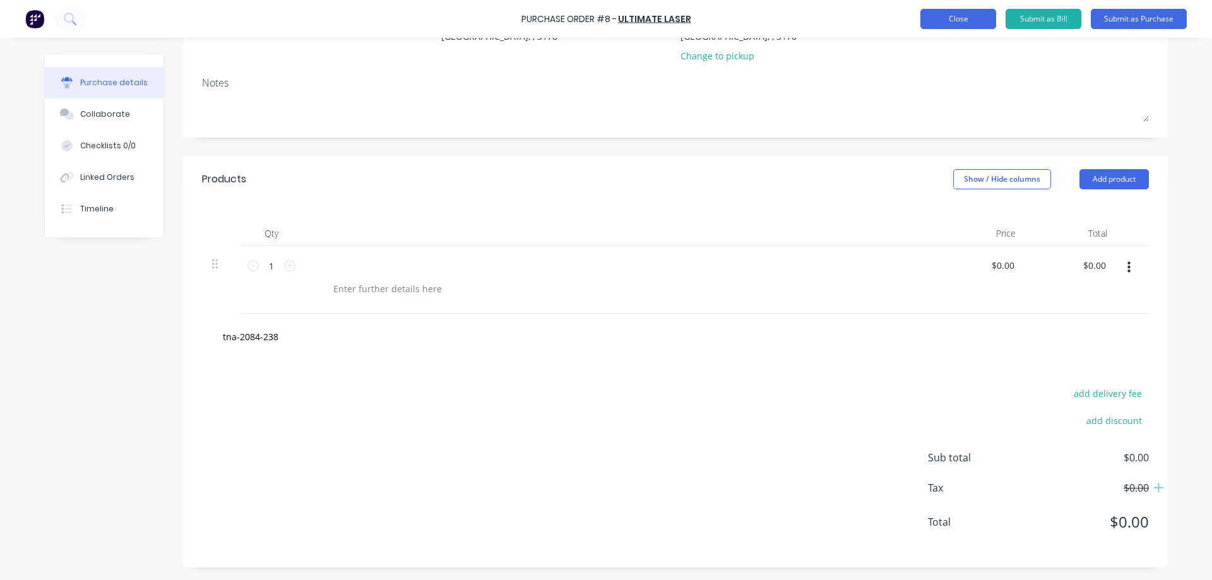
click at [960, 15] on button "Close" at bounding box center [959, 19] width 76 height 20
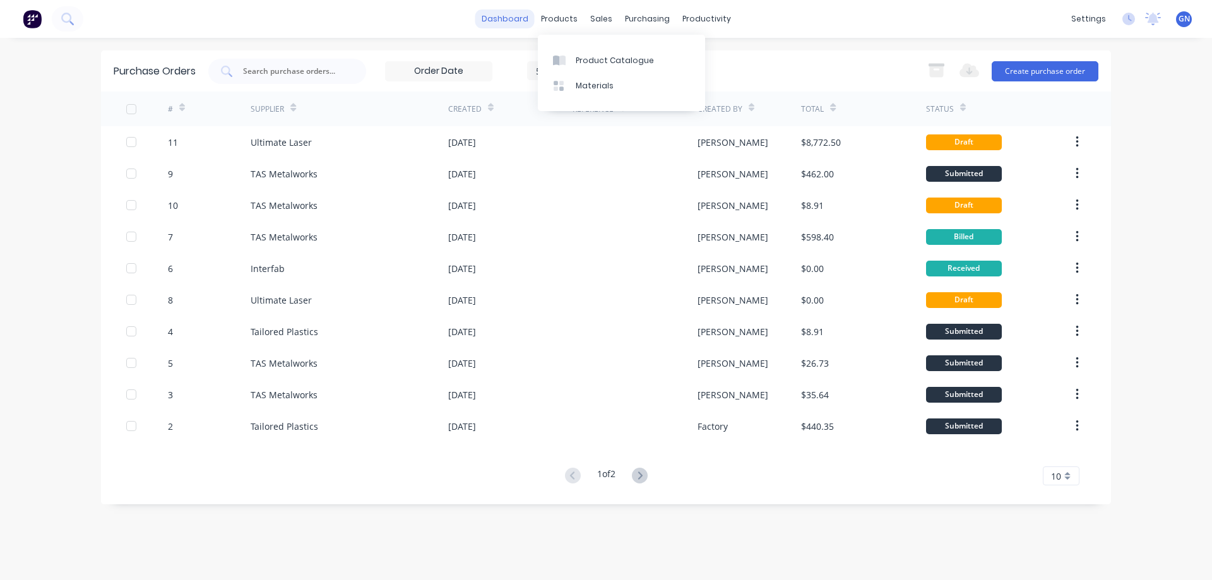
click at [527, 20] on link "dashboard" at bounding box center [504, 18] width 59 height 19
